Goal: Information Seeking & Learning: Learn about a topic

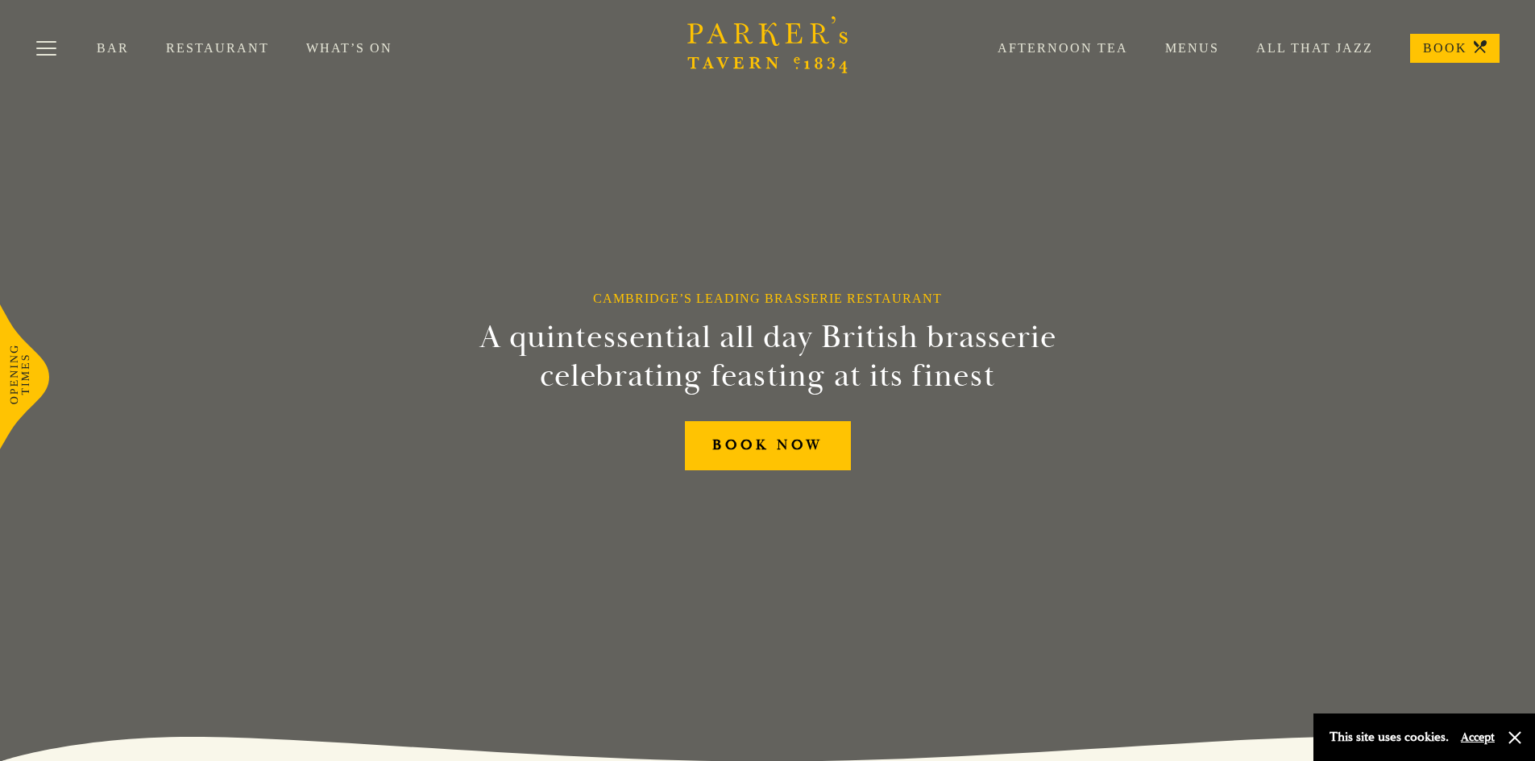
click at [207, 47] on link "Restaurant" at bounding box center [236, 48] width 140 height 16
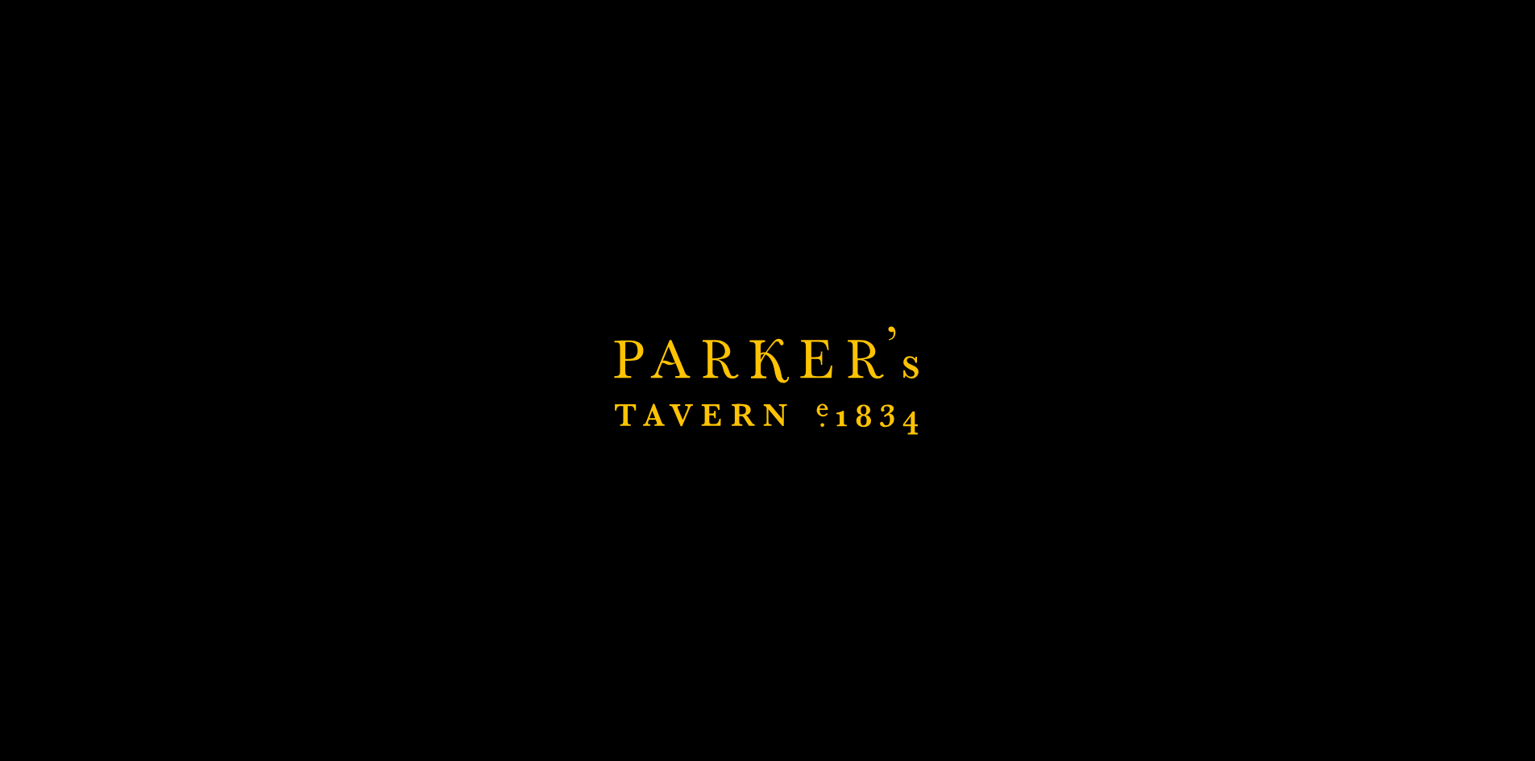
click at [898, 397] on icon "Brasserie Restaurant Cambridge | Parker's Tavern Cambridge Parker's Tavern is a…" at bounding box center [767, 381] width 307 height 110
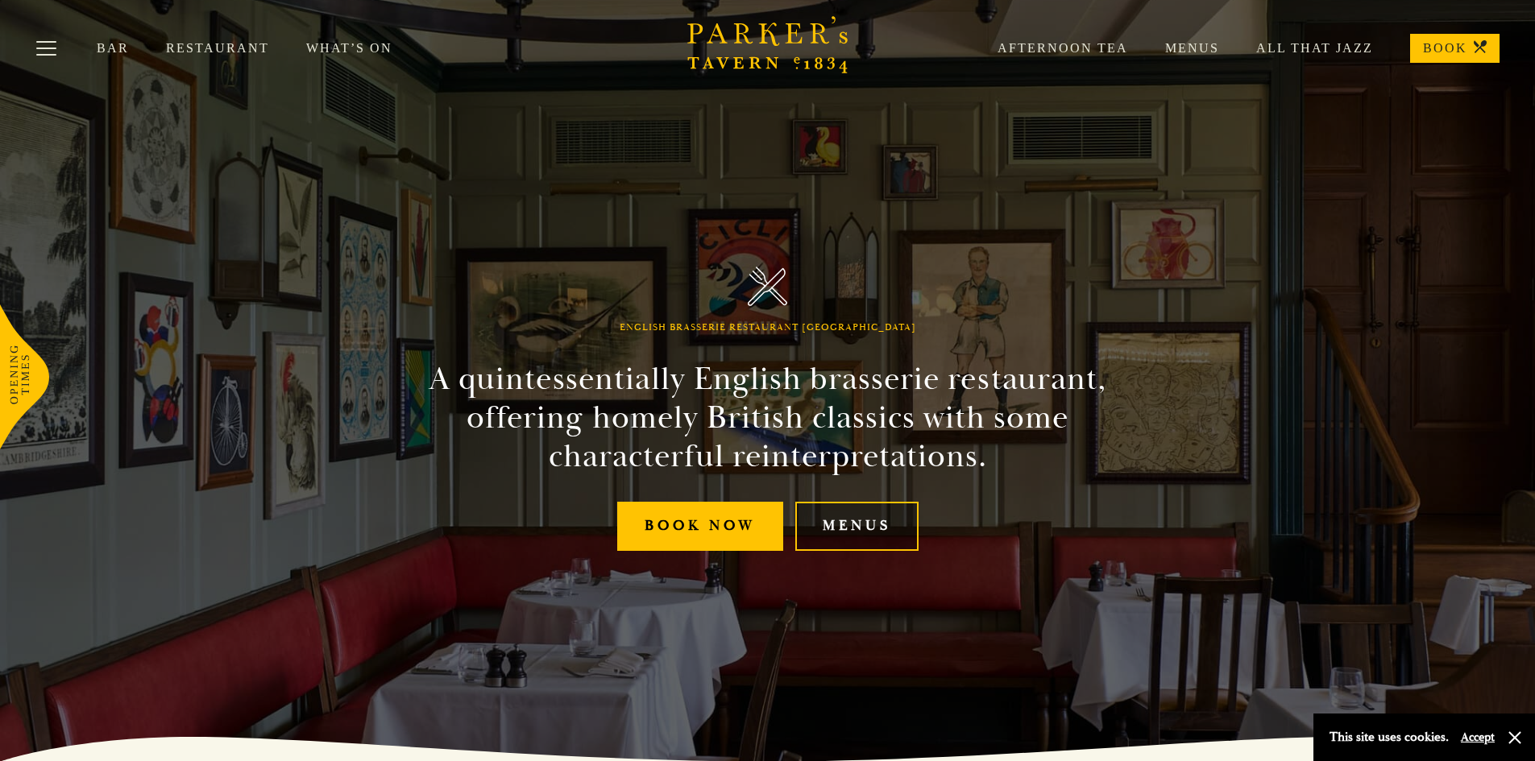
click at [839, 533] on link "Menus" at bounding box center [856, 526] width 123 height 49
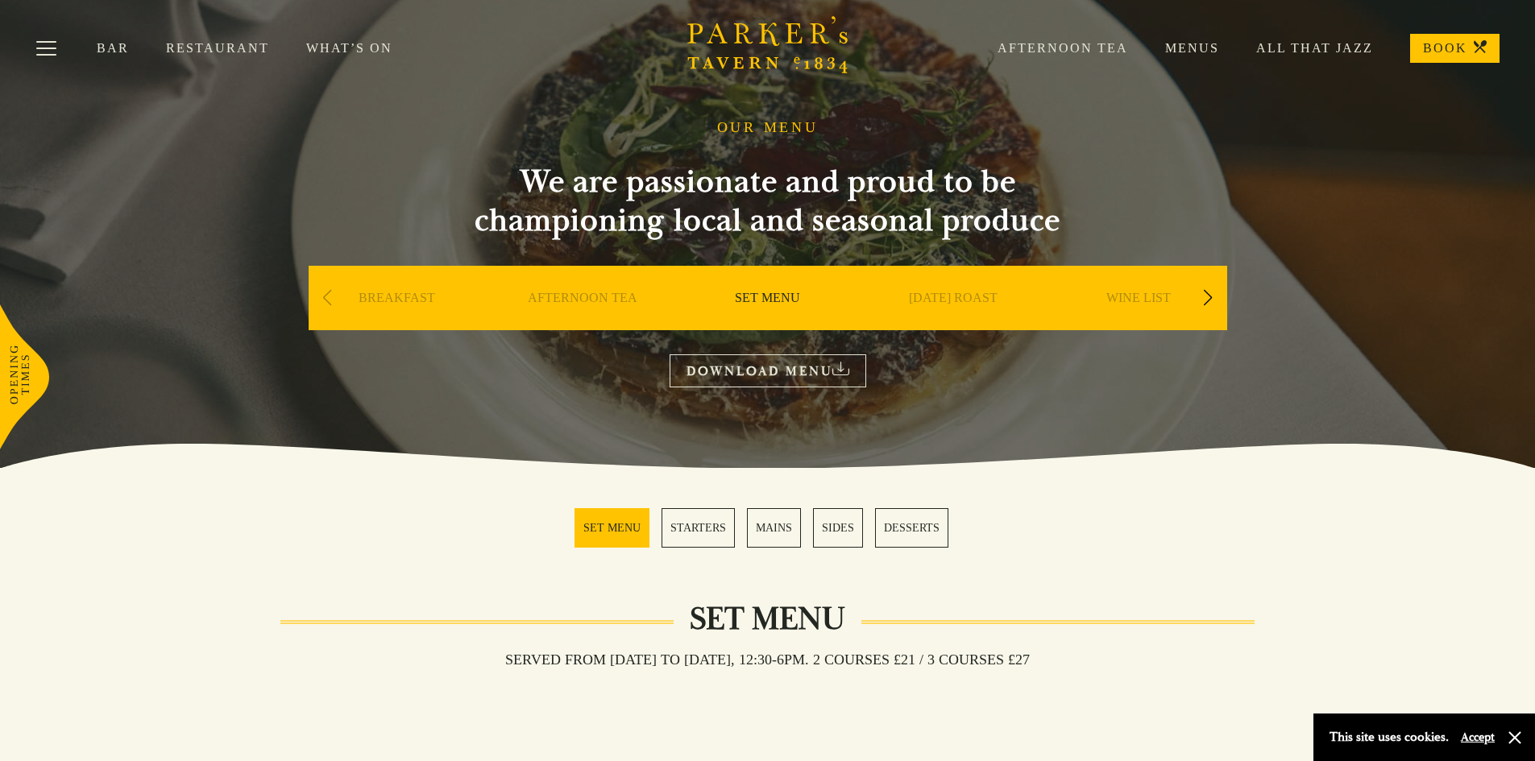
scroll to position [20, 0]
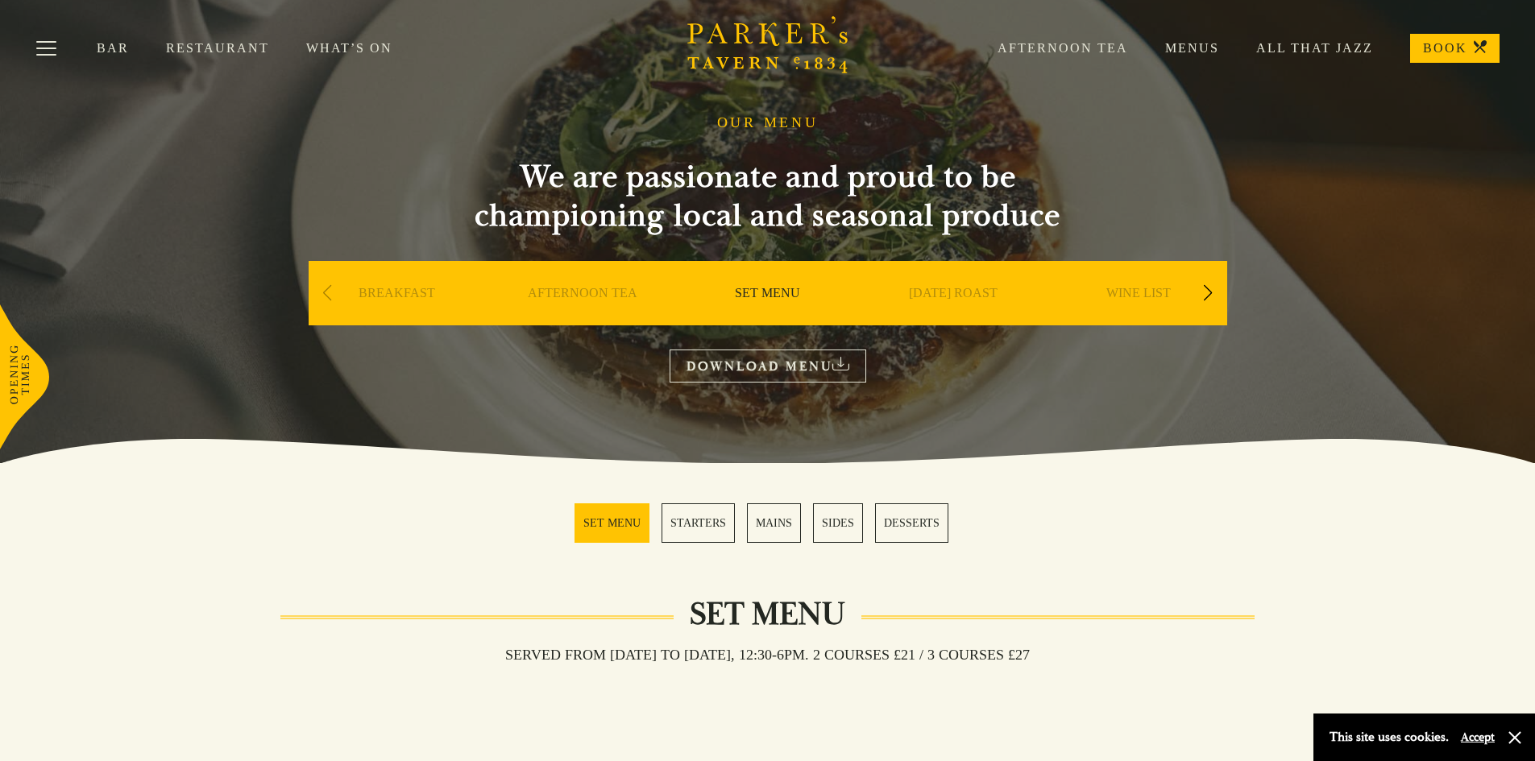
click at [771, 290] on link "SET MENU" at bounding box center [767, 317] width 65 height 64
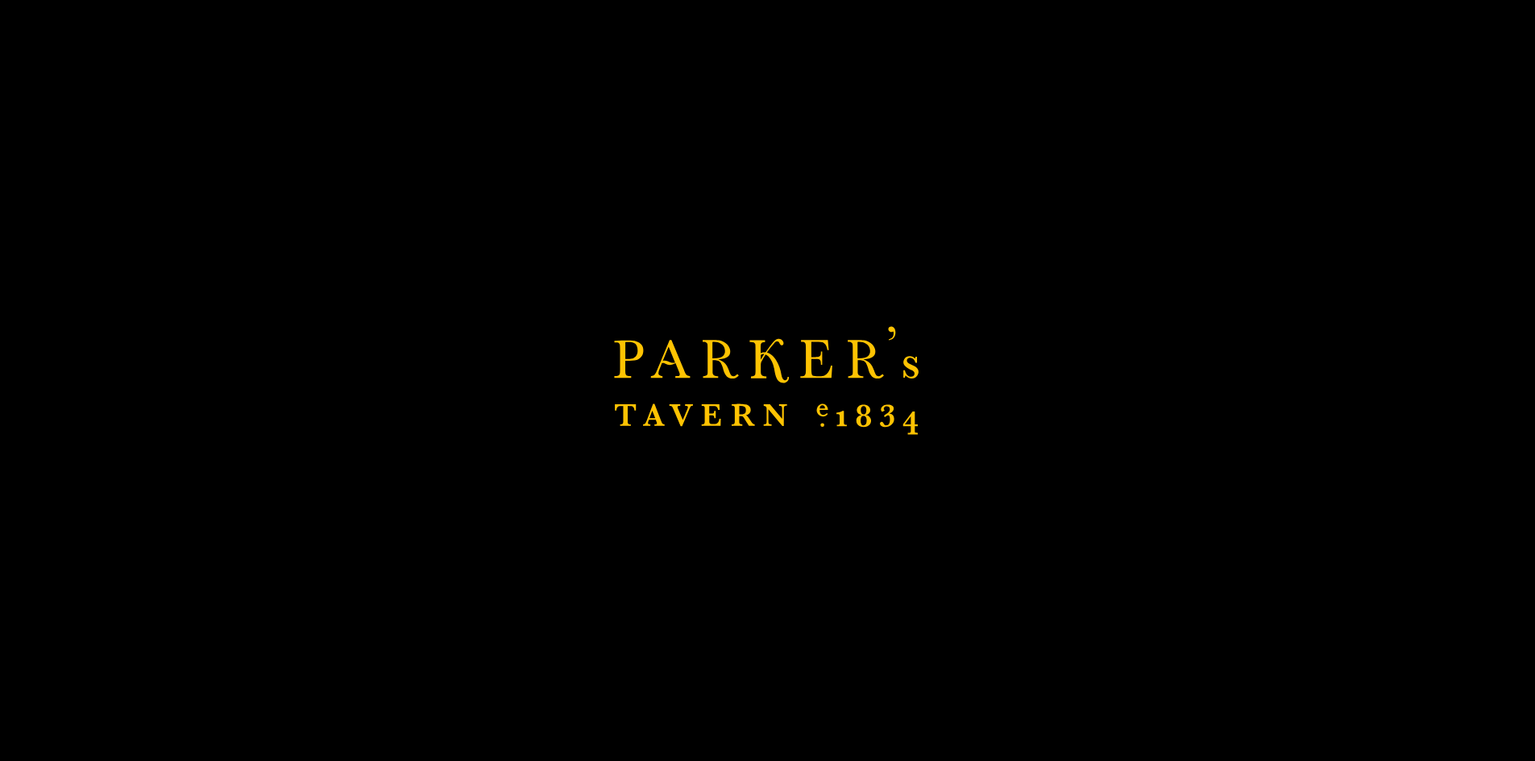
scroll to position [242, 0]
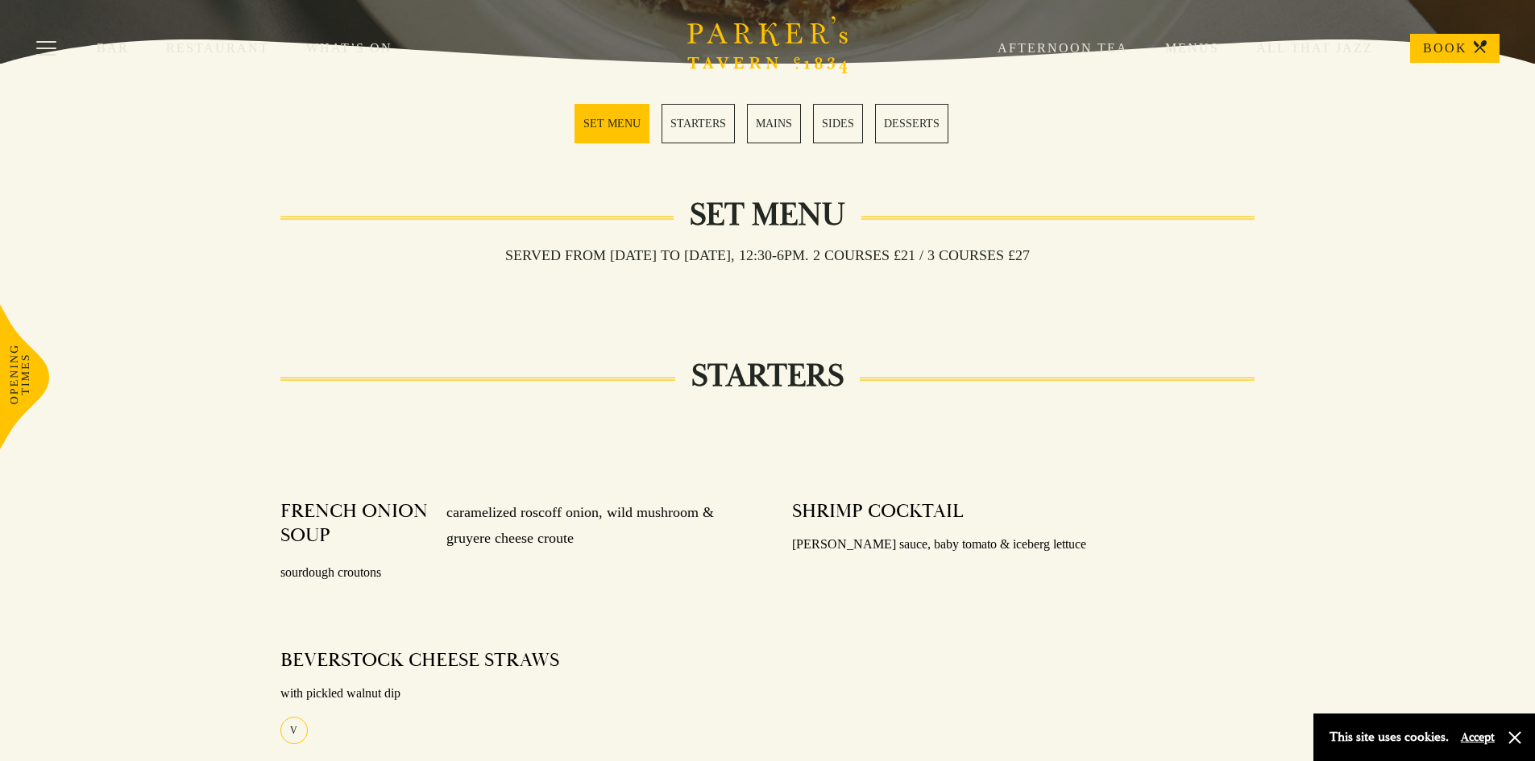
scroll to position [237, 0]
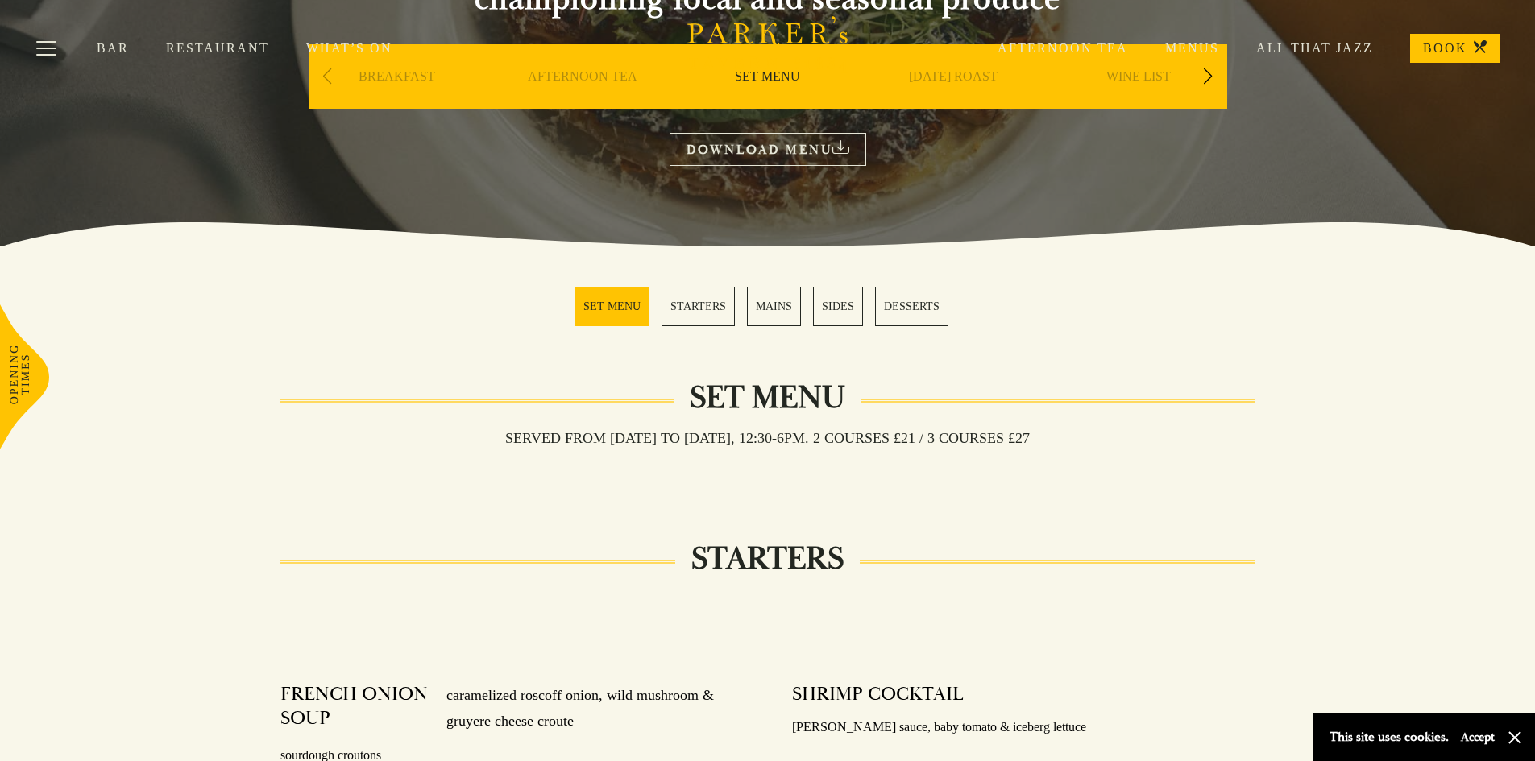
click at [1323, 48] on link "All That Jazz" at bounding box center [1296, 48] width 154 height 16
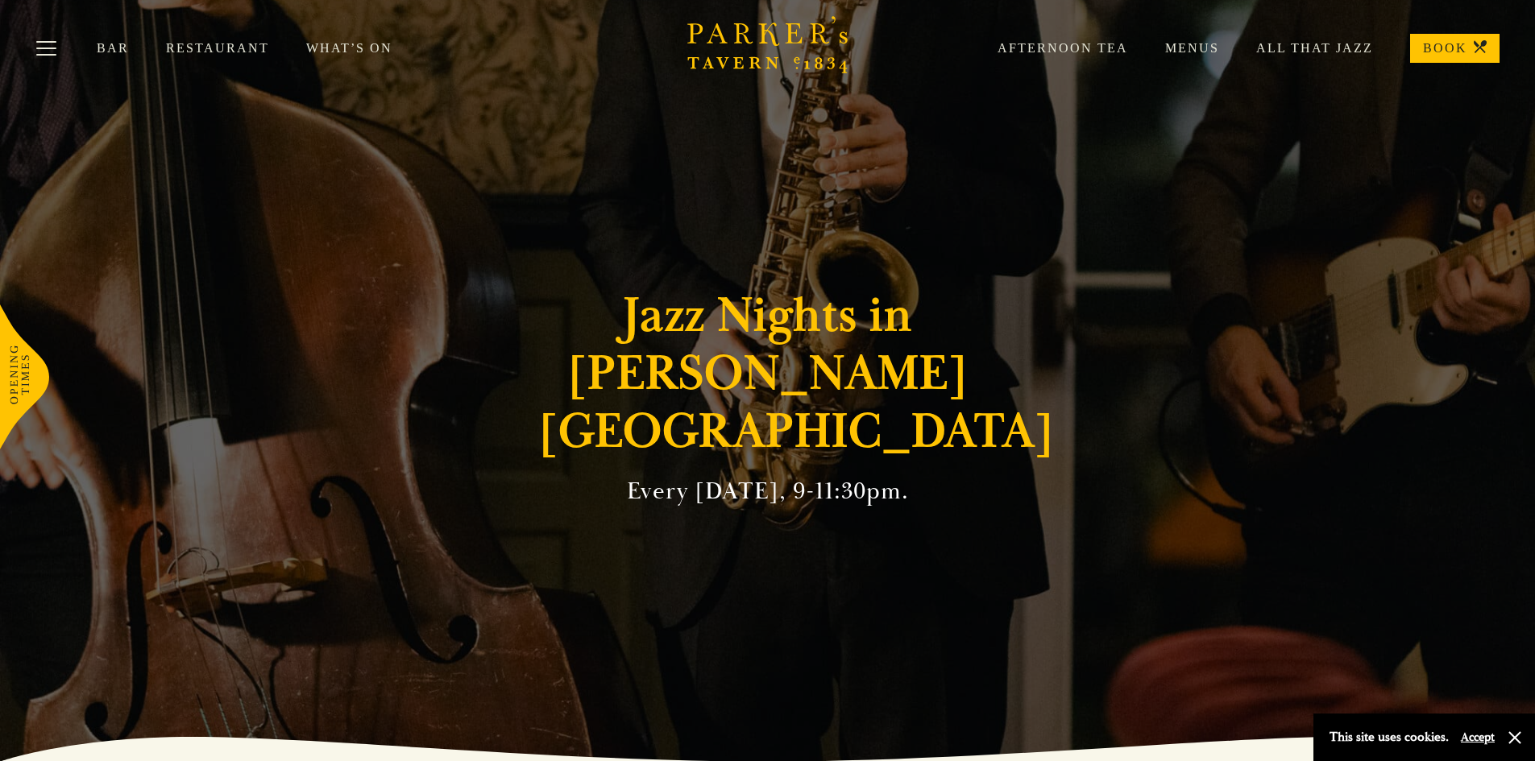
click at [350, 49] on link "What’s On" at bounding box center [367, 48] width 123 height 16
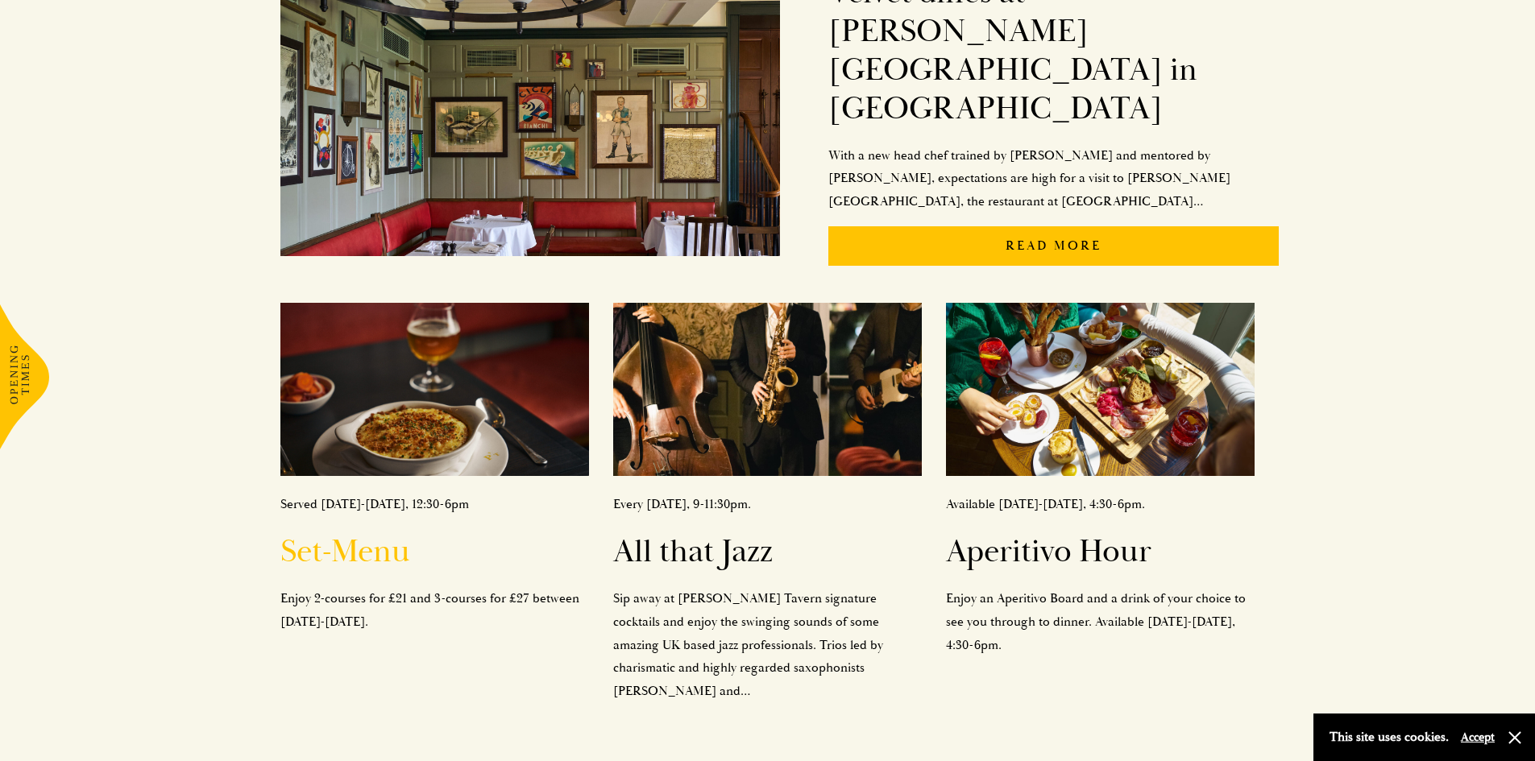
scroll to position [503, 0]
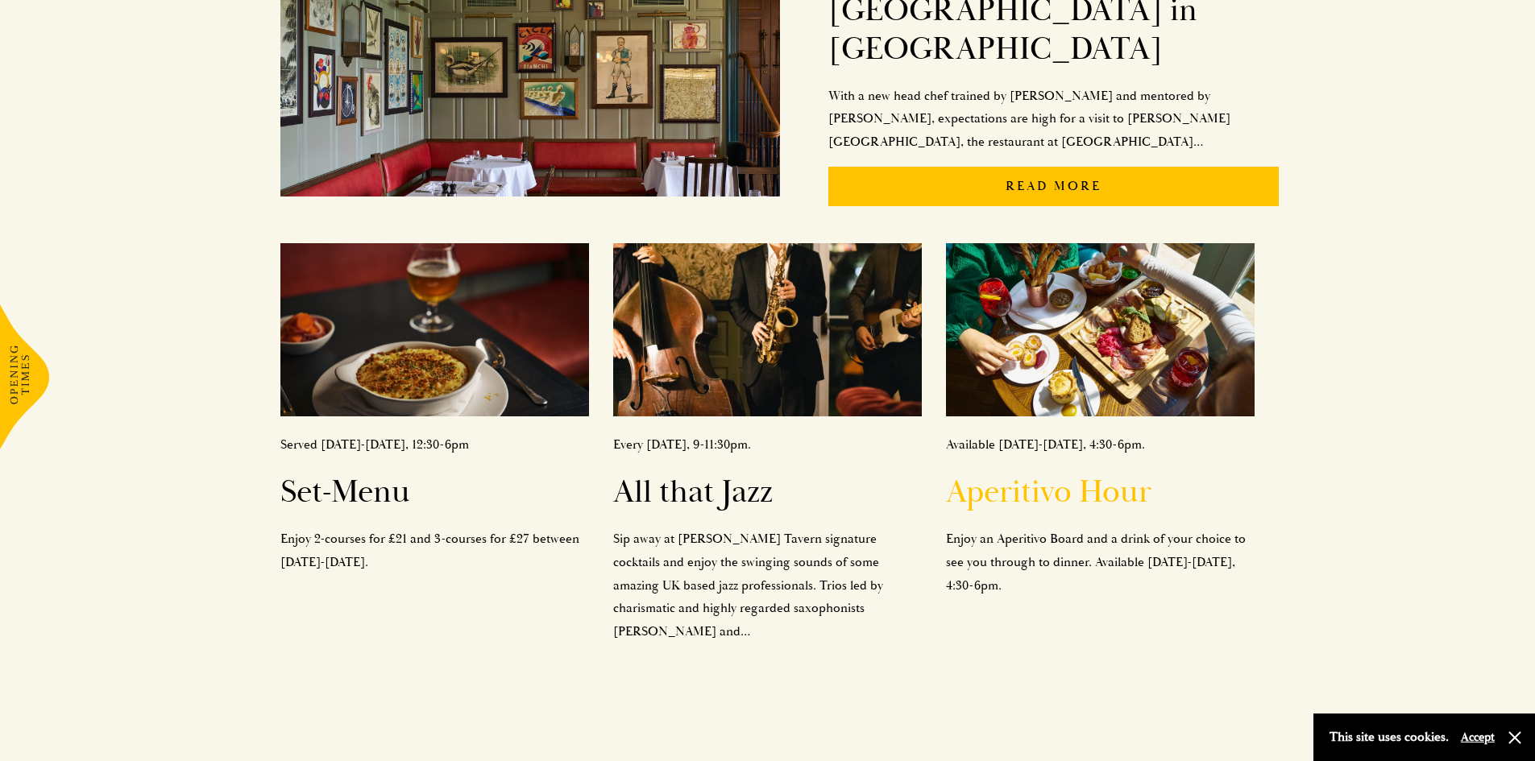
click at [1155, 342] on img at bounding box center [1100, 330] width 309 height 174
